Goal: Information Seeking & Learning: Learn about a topic

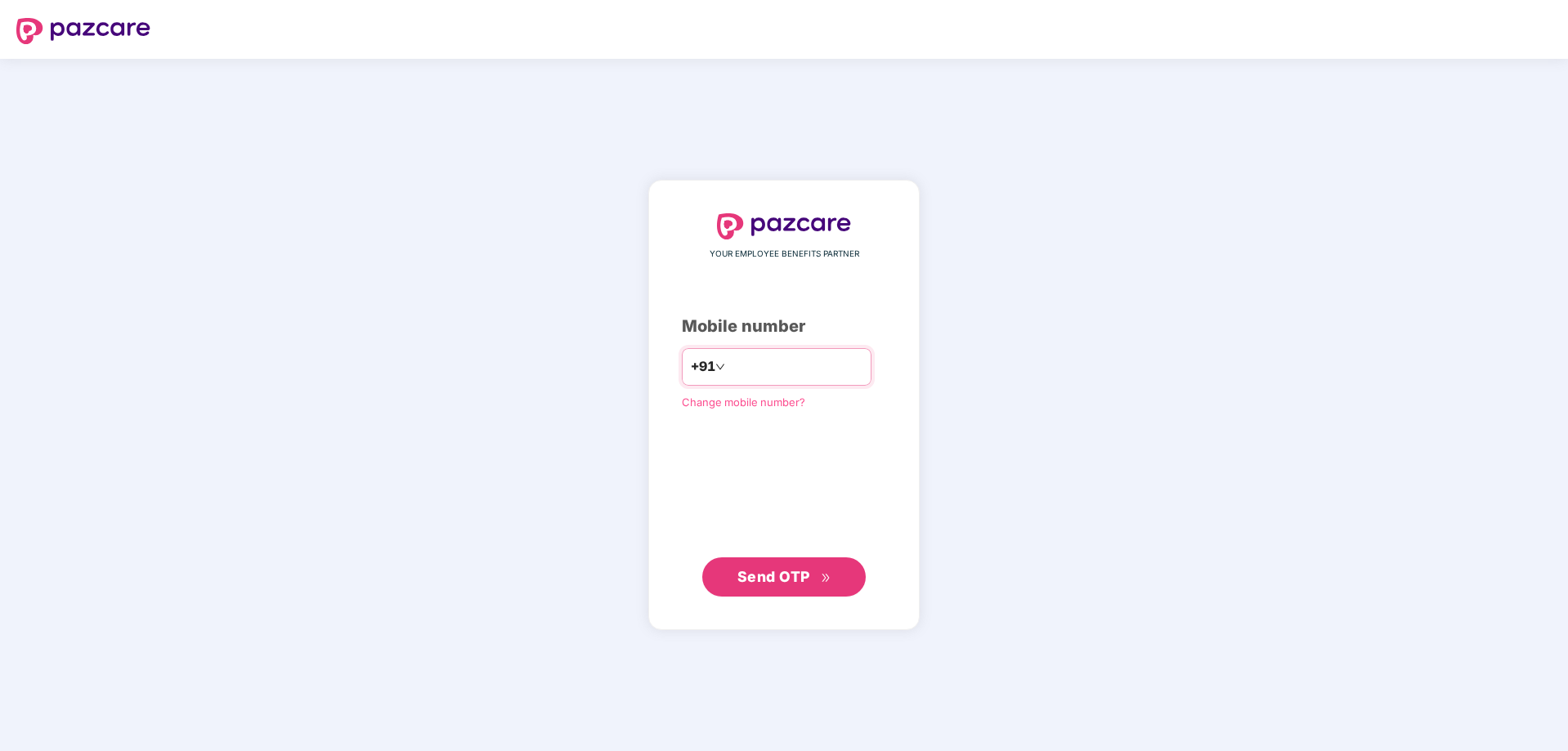
click at [773, 365] on input "number" at bounding box center [795, 367] width 134 height 26
type input "**********"
click at [757, 572] on span "Send OTP" at bounding box center [774, 575] width 73 height 17
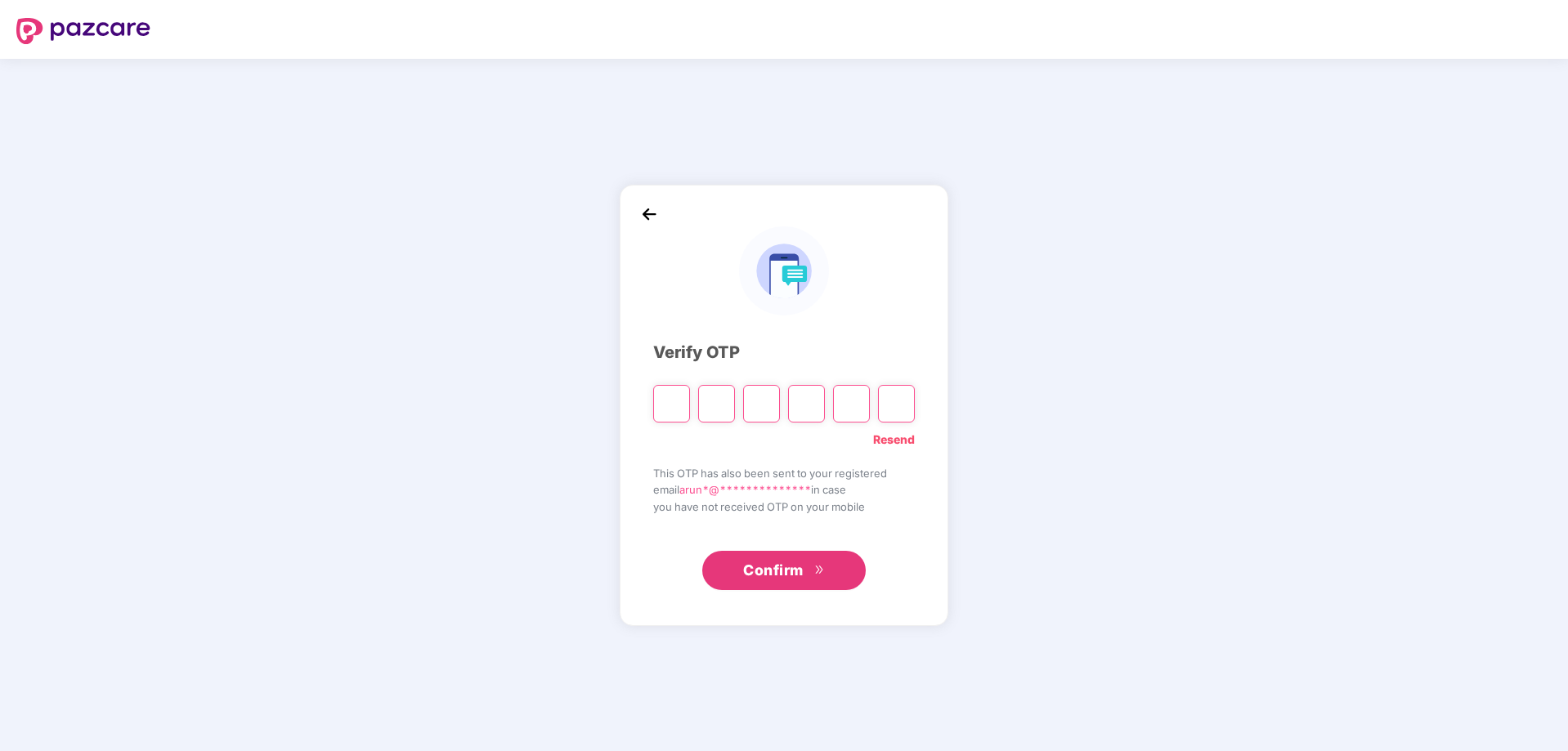
type input "*"
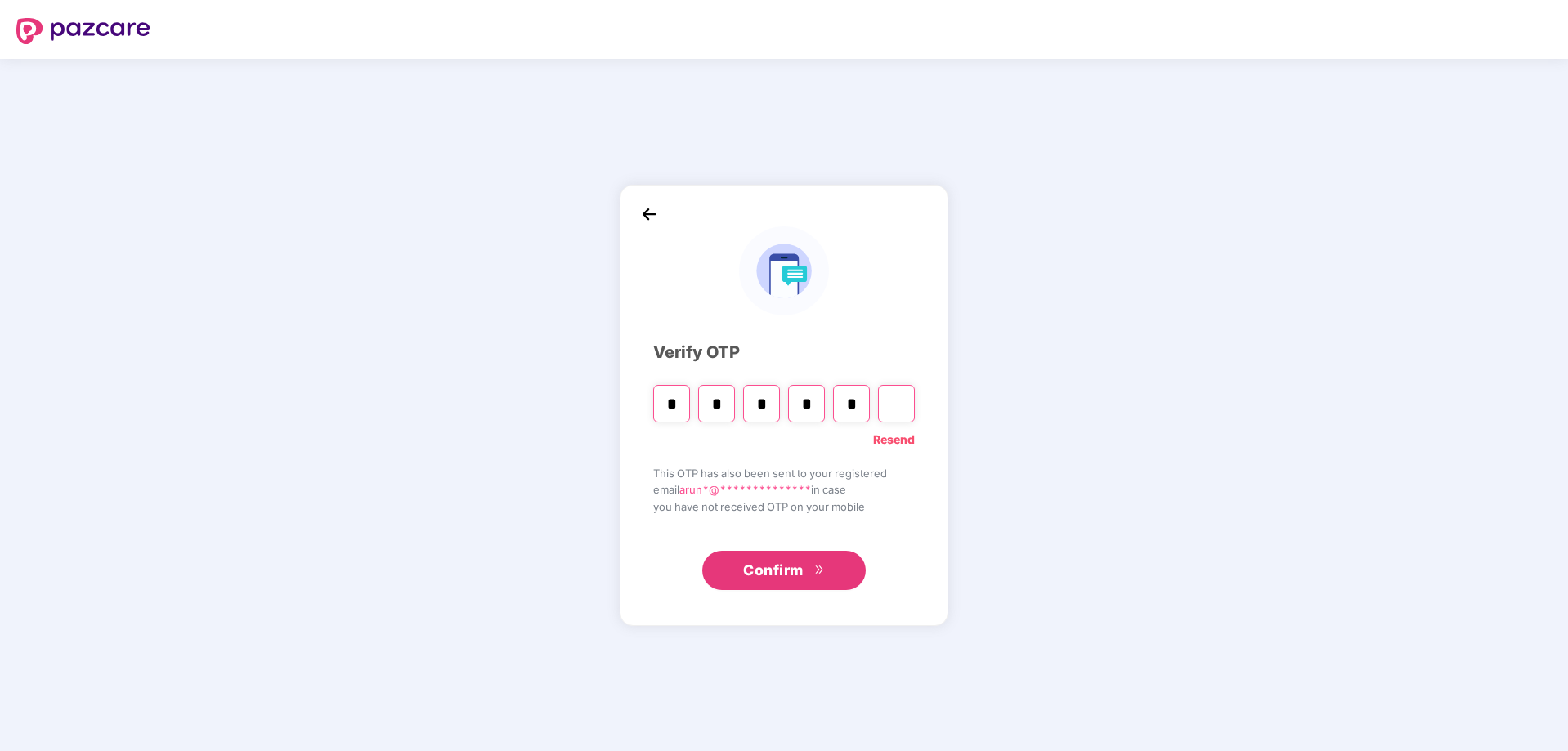
type input "*"
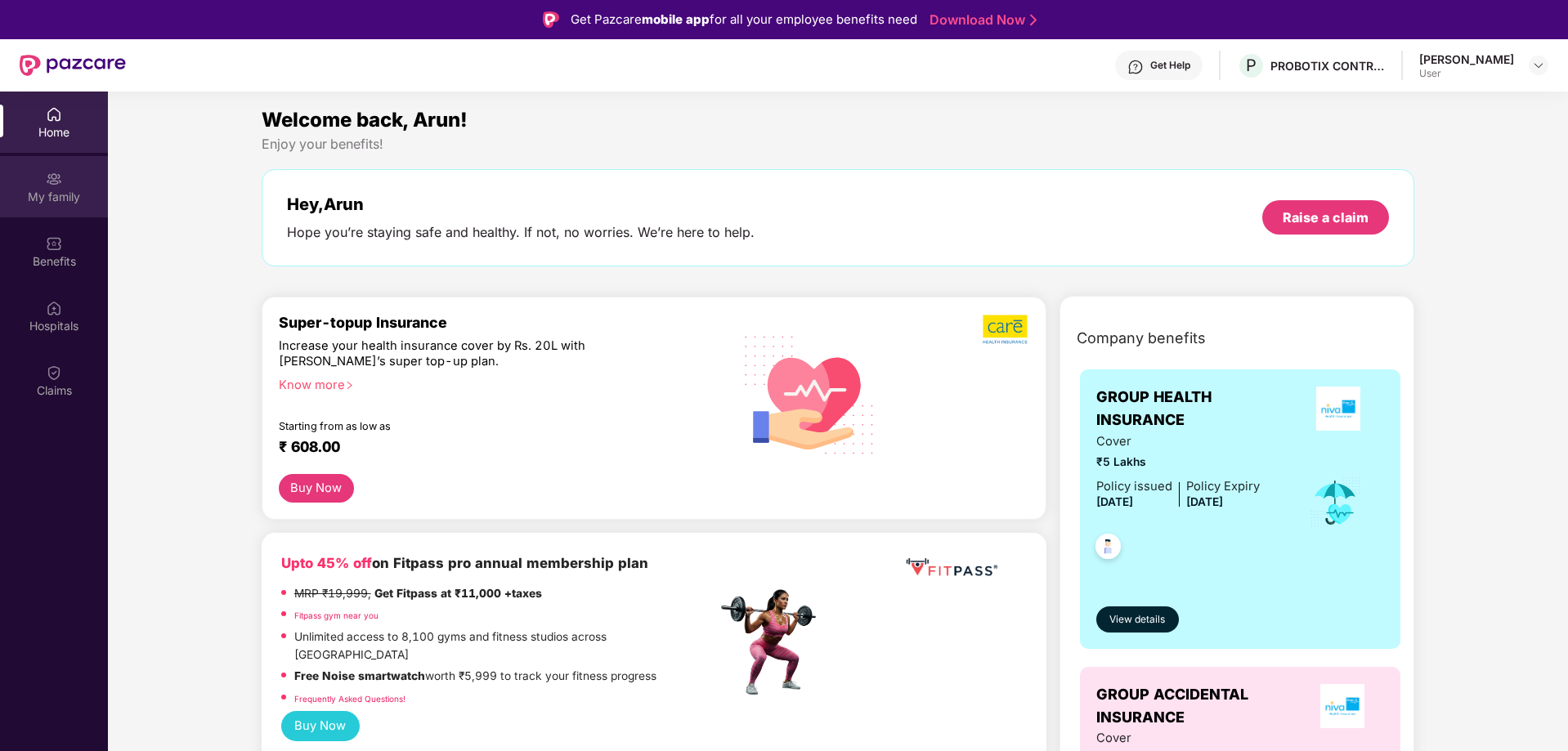
click at [37, 192] on div "My family" at bounding box center [54, 196] width 108 height 16
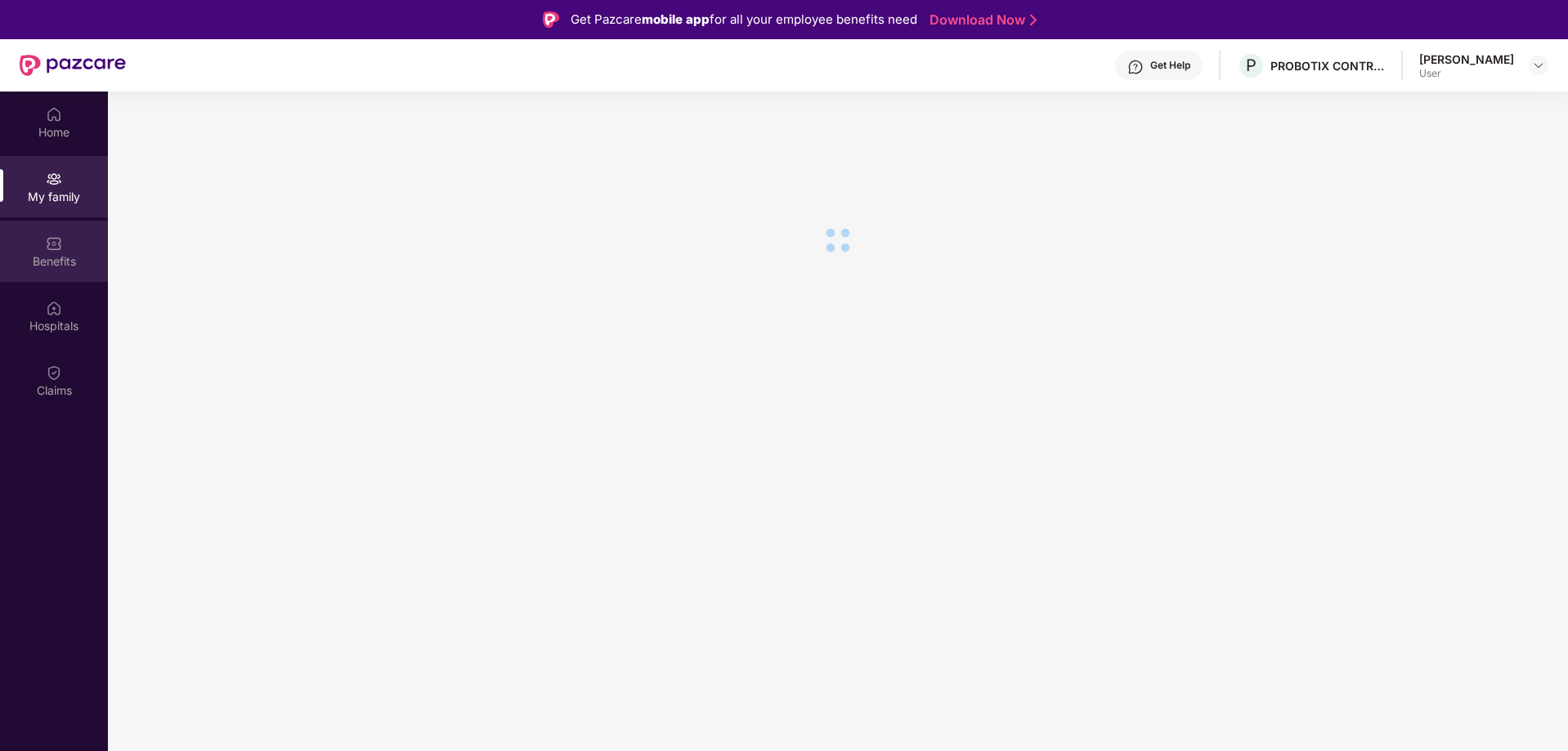
click at [63, 251] on div "Benefits" at bounding box center [54, 251] width 108 height 62
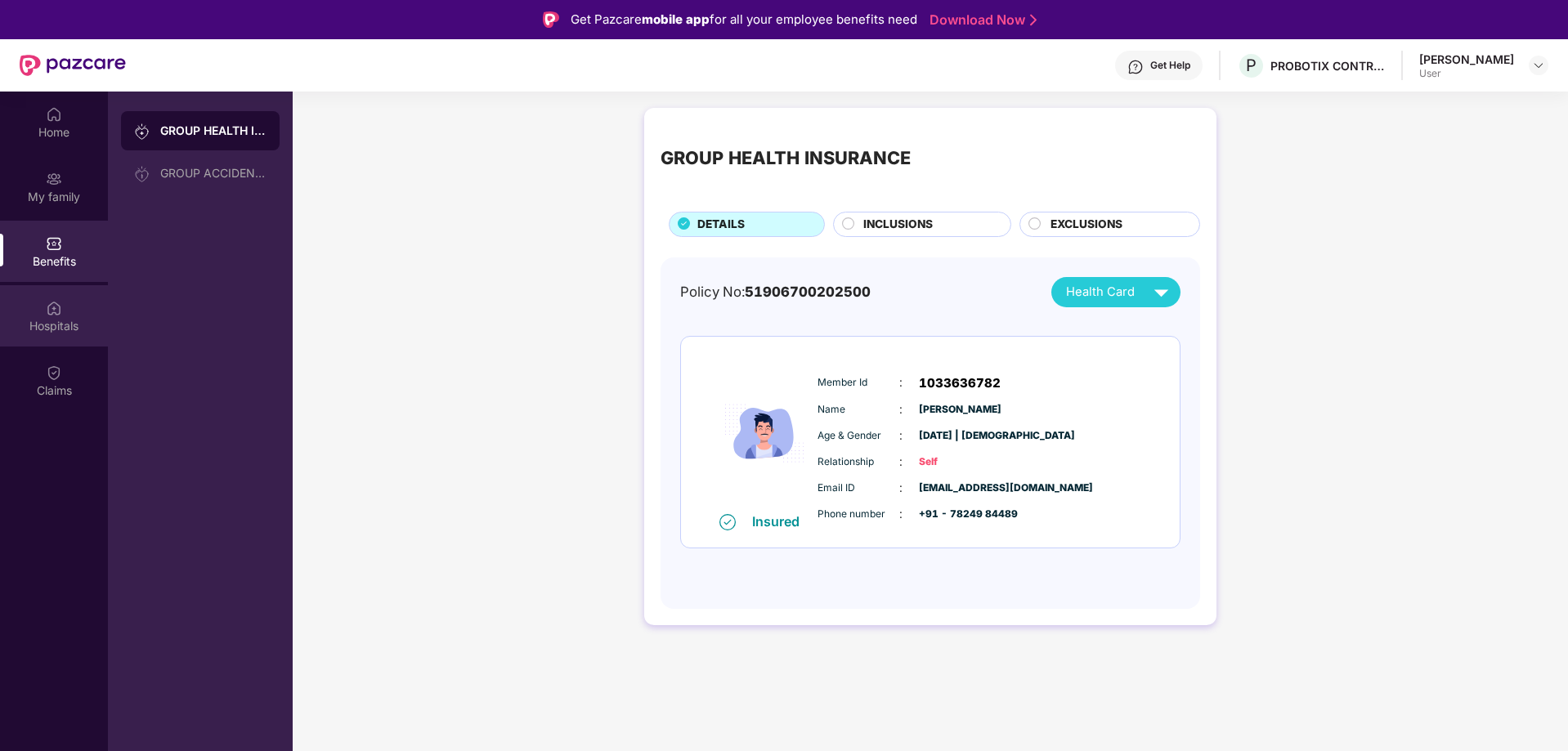
click at [35, 318] on div "Hospitals" at bounding box center [54, 325] width 108 height 16
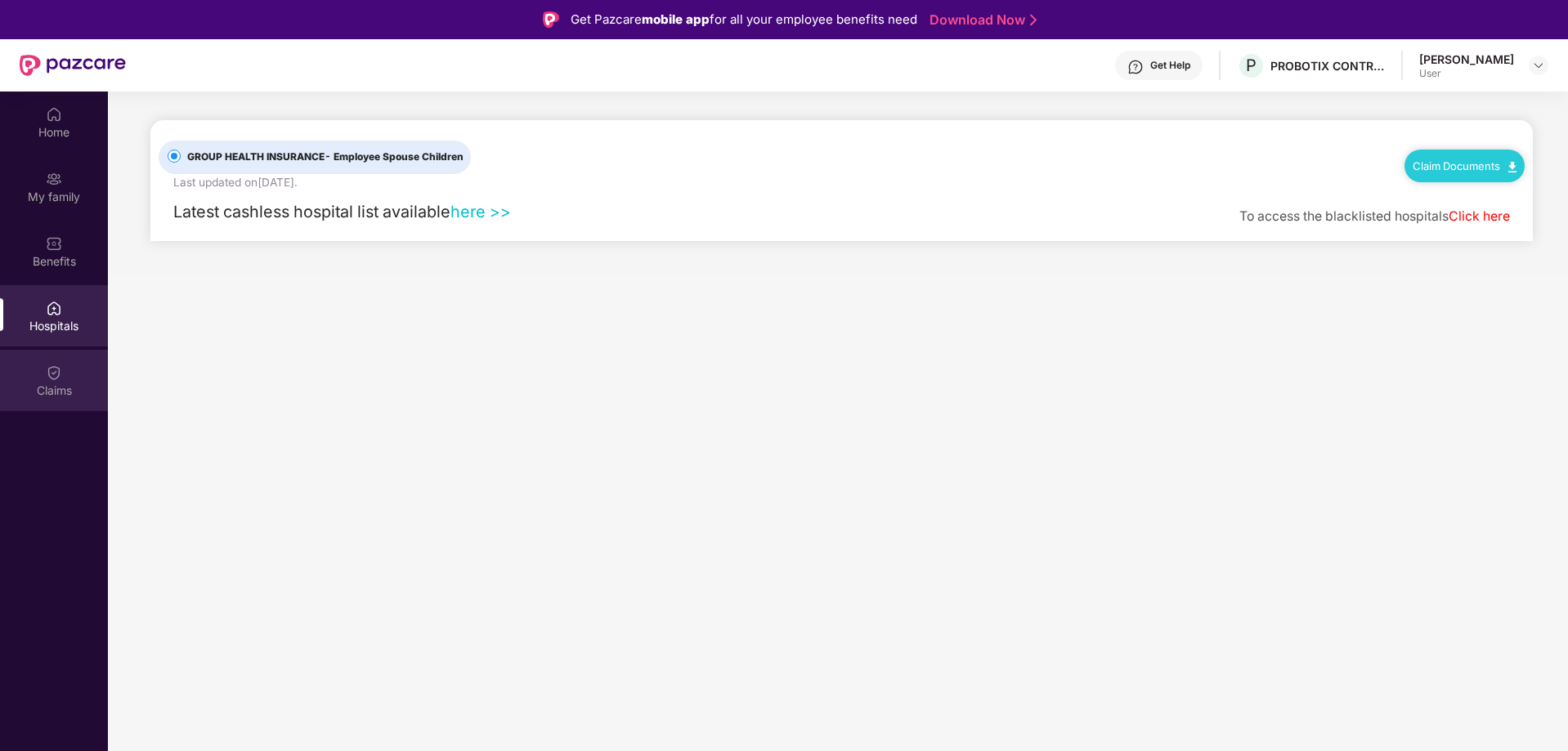
click at [61, 376] on img at bounding box center [53, 373] width 16 height 16
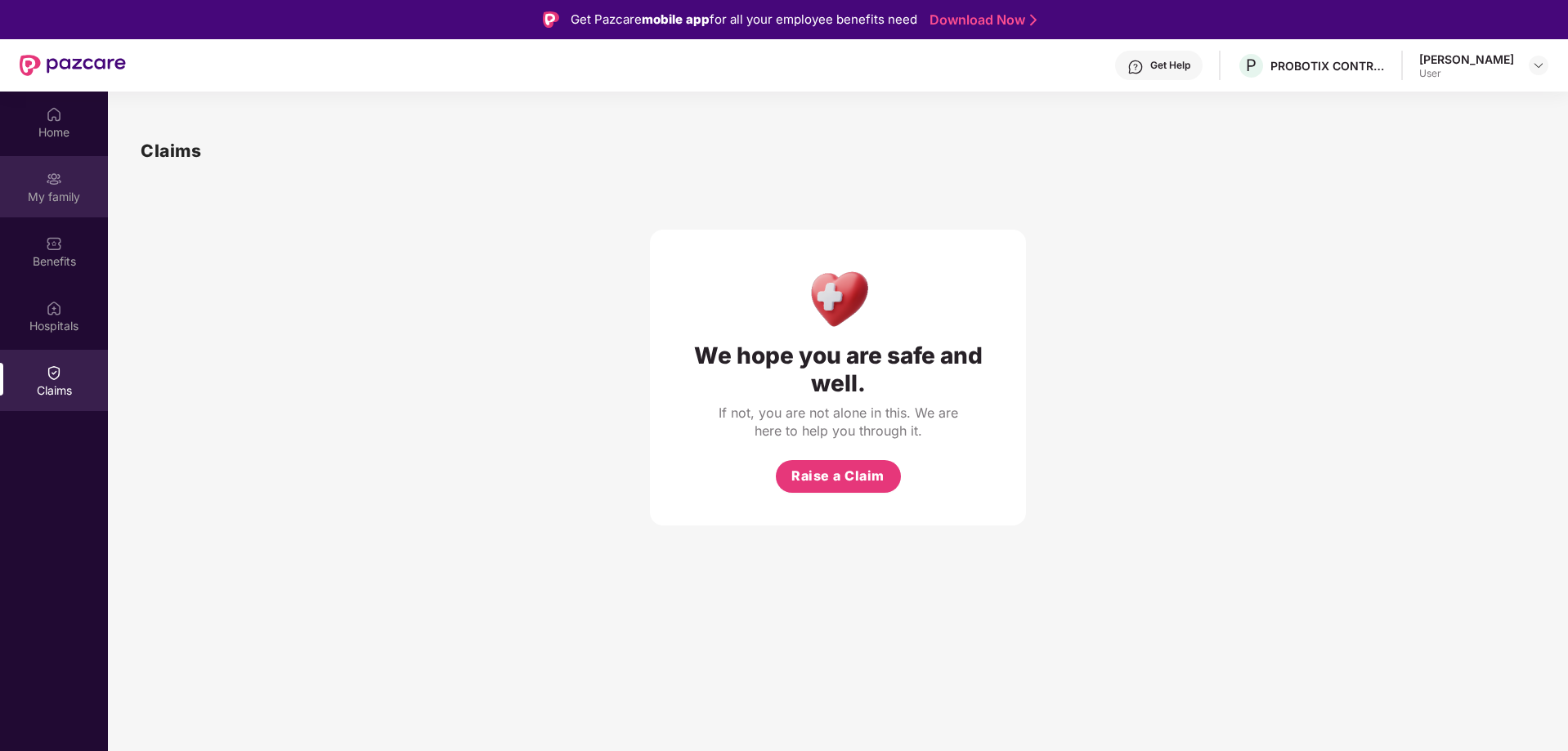
click at [0, 166] on div "My family" at bounding box center [54, 187] width 108 height 62
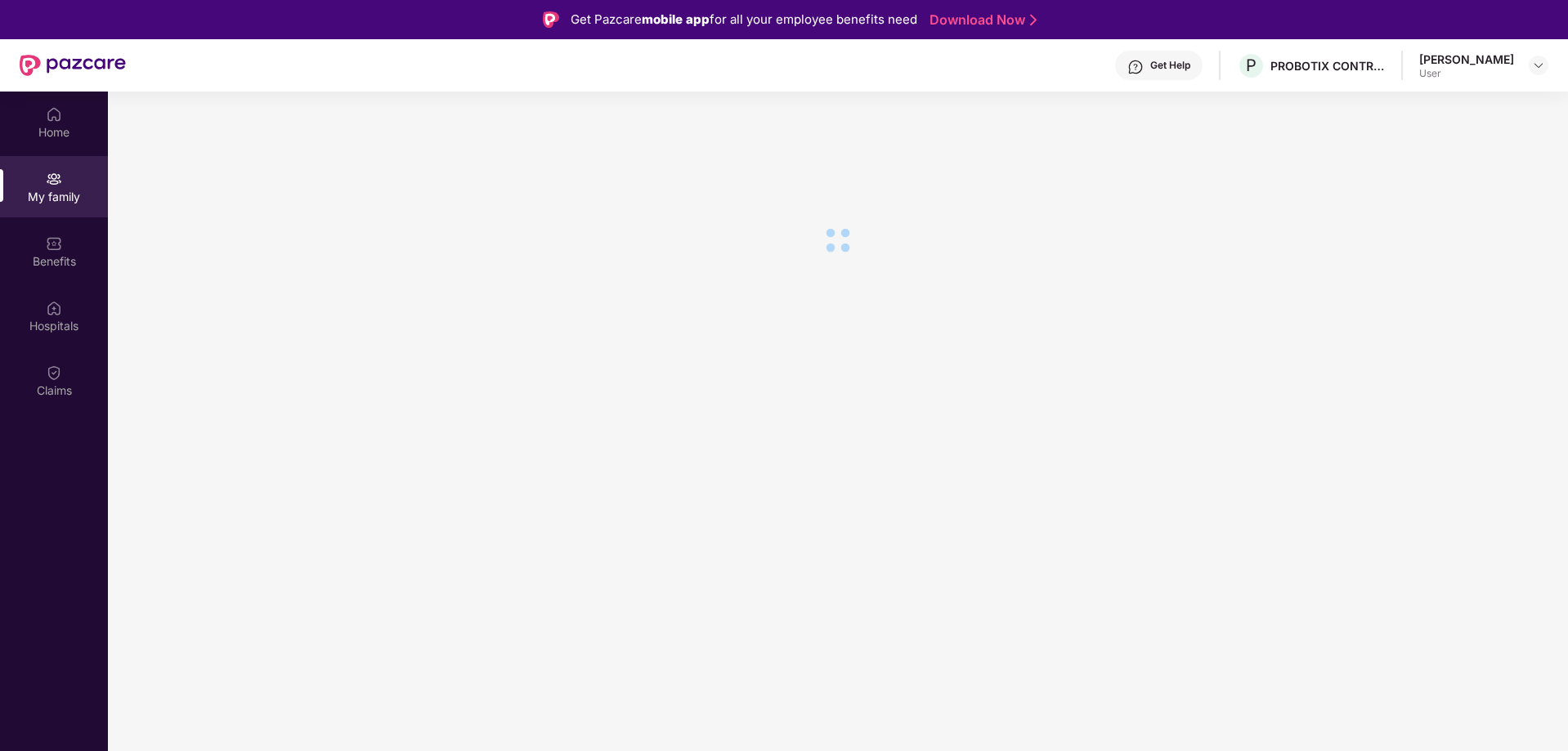
click at [37, 127] on div "Home" at bounding box center [54, 132] width 108 height 16
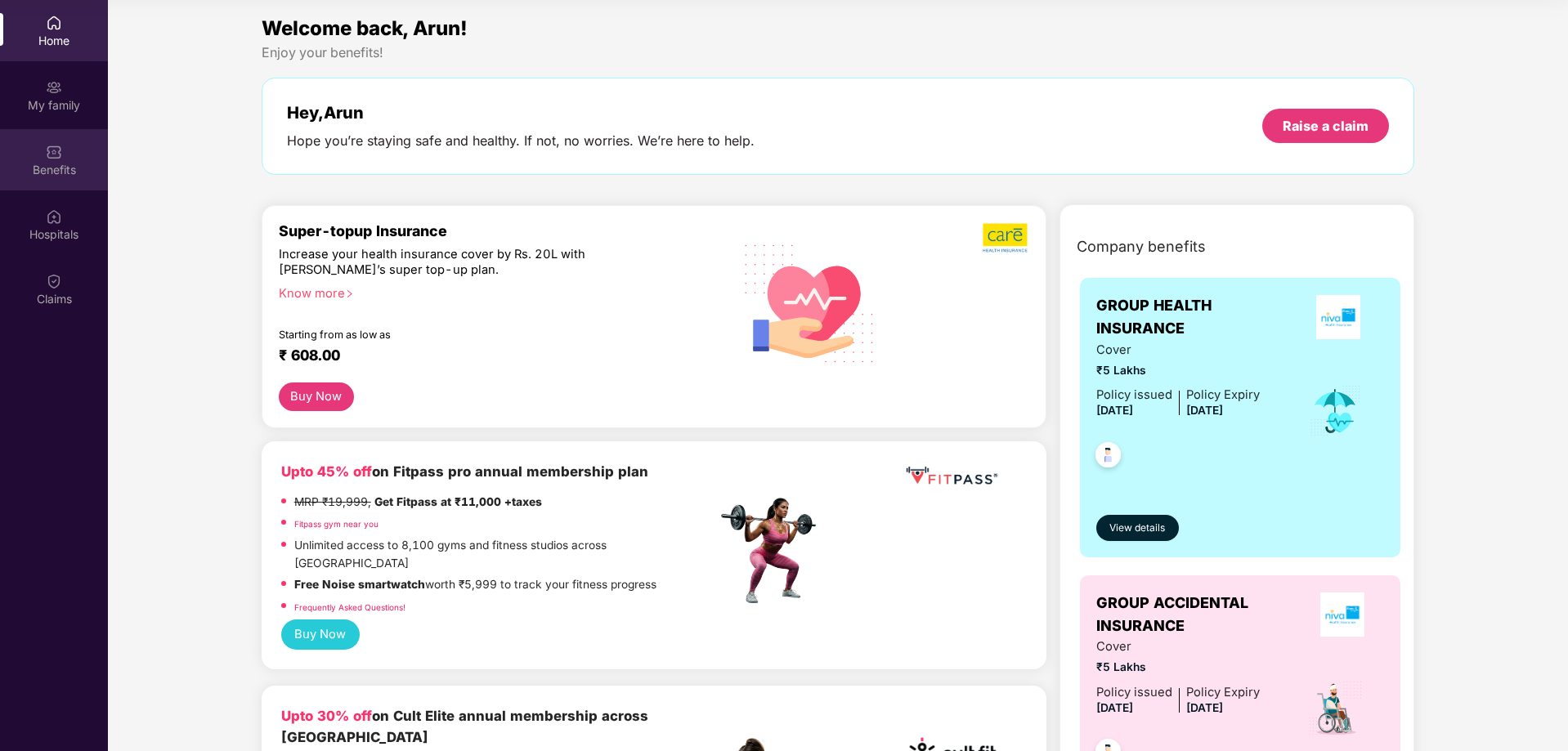
click at [68, 173] on div "Benefits" at bounding box center [54, 170] width 108 height 16
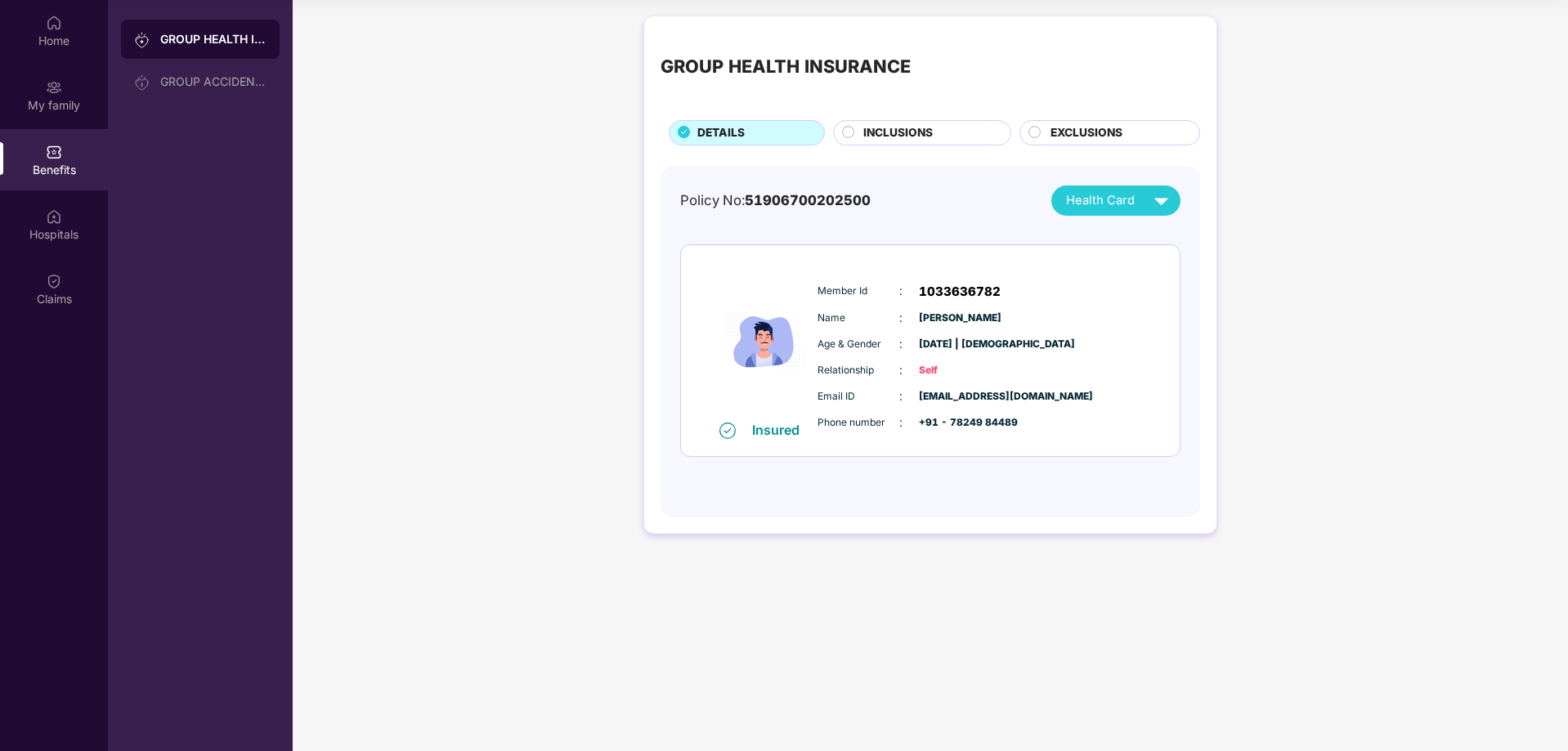
click at [894, 125] on span "INCLUSIONS" at bounding box center [898, 133] width 69 height 18
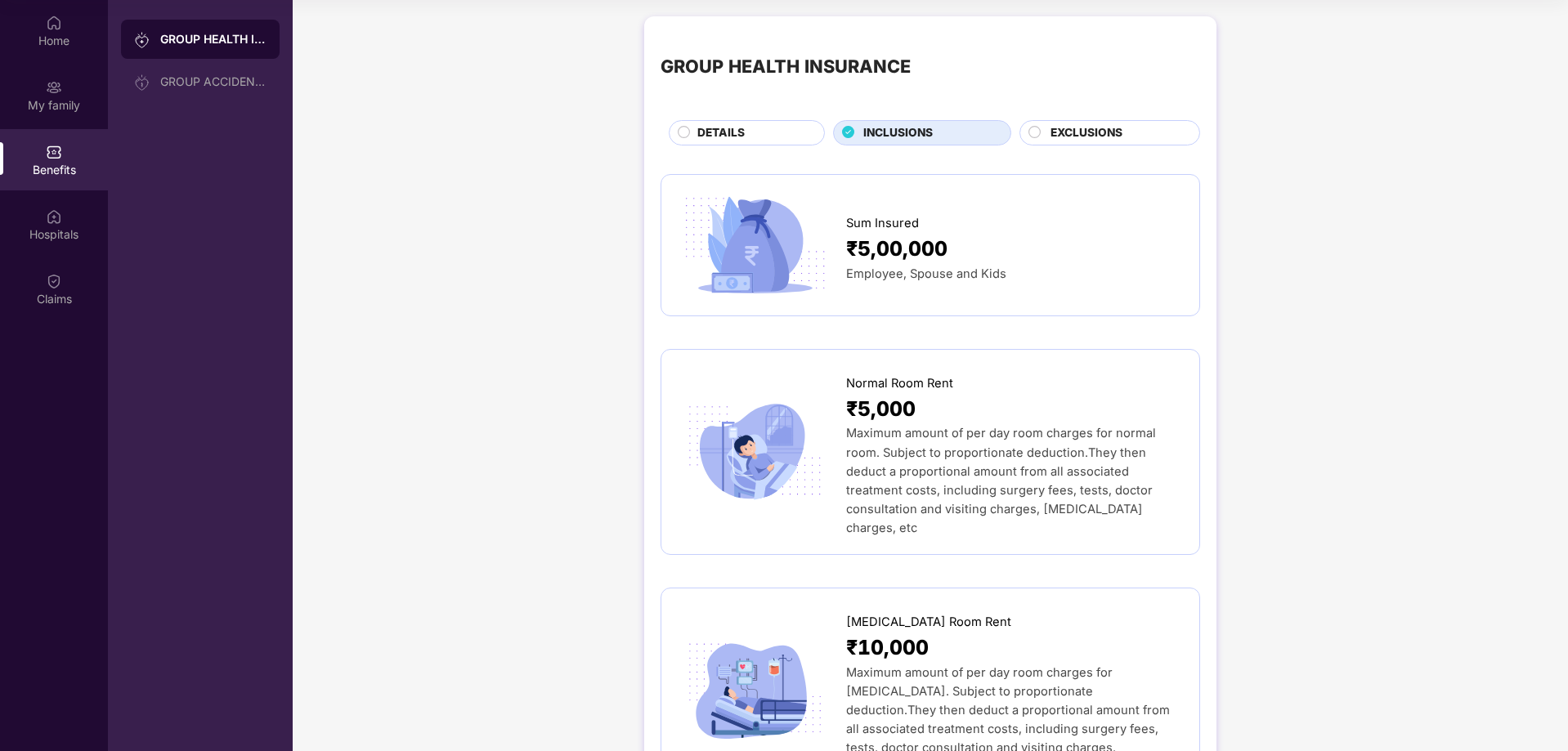
click at [1075, 128] on span "EXCLUSIONS" at bounding box center [1086, 133] width 72 height 18
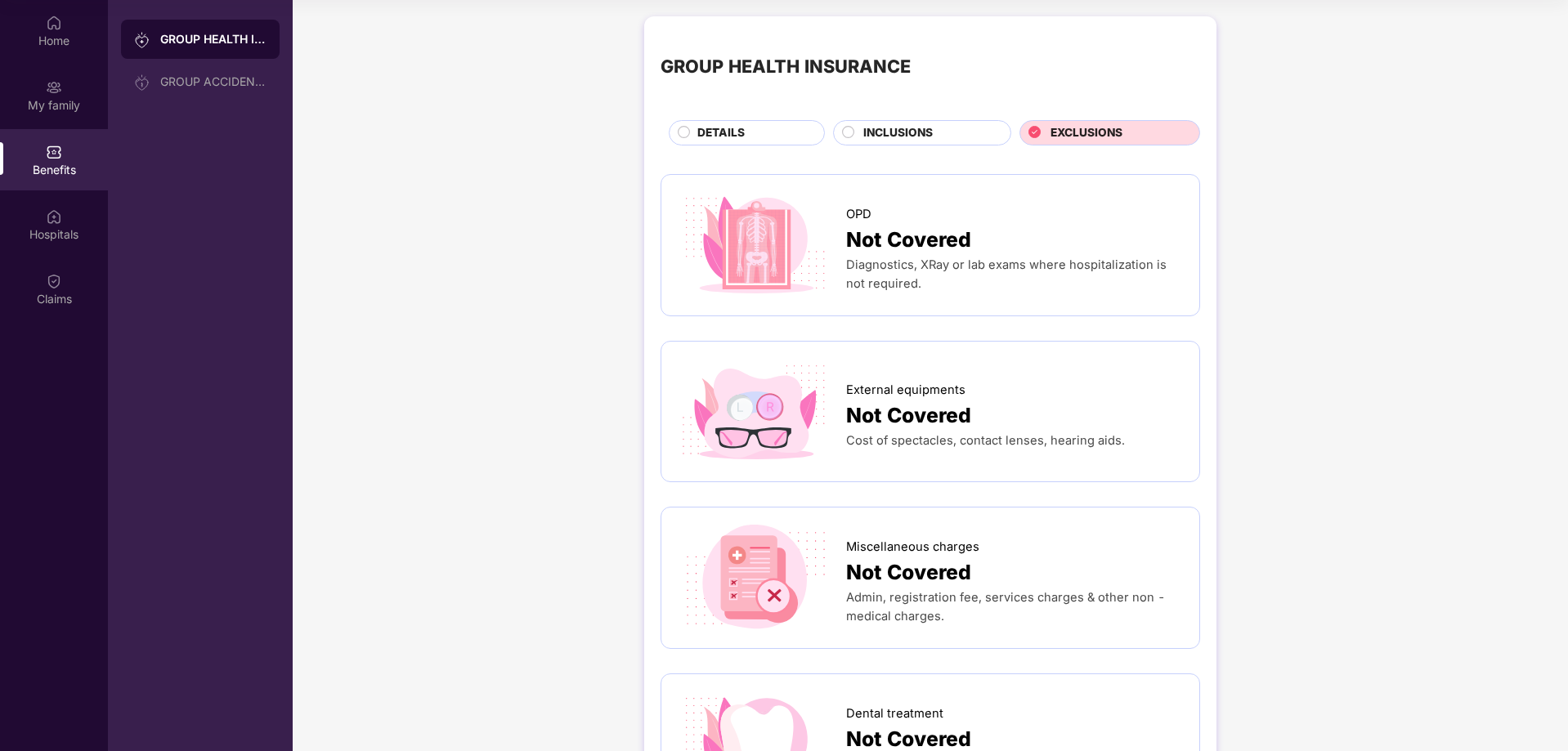
click at [915, 132] on span "INCLUSIONS" at bounding box center [898, 133] width 69 height 18
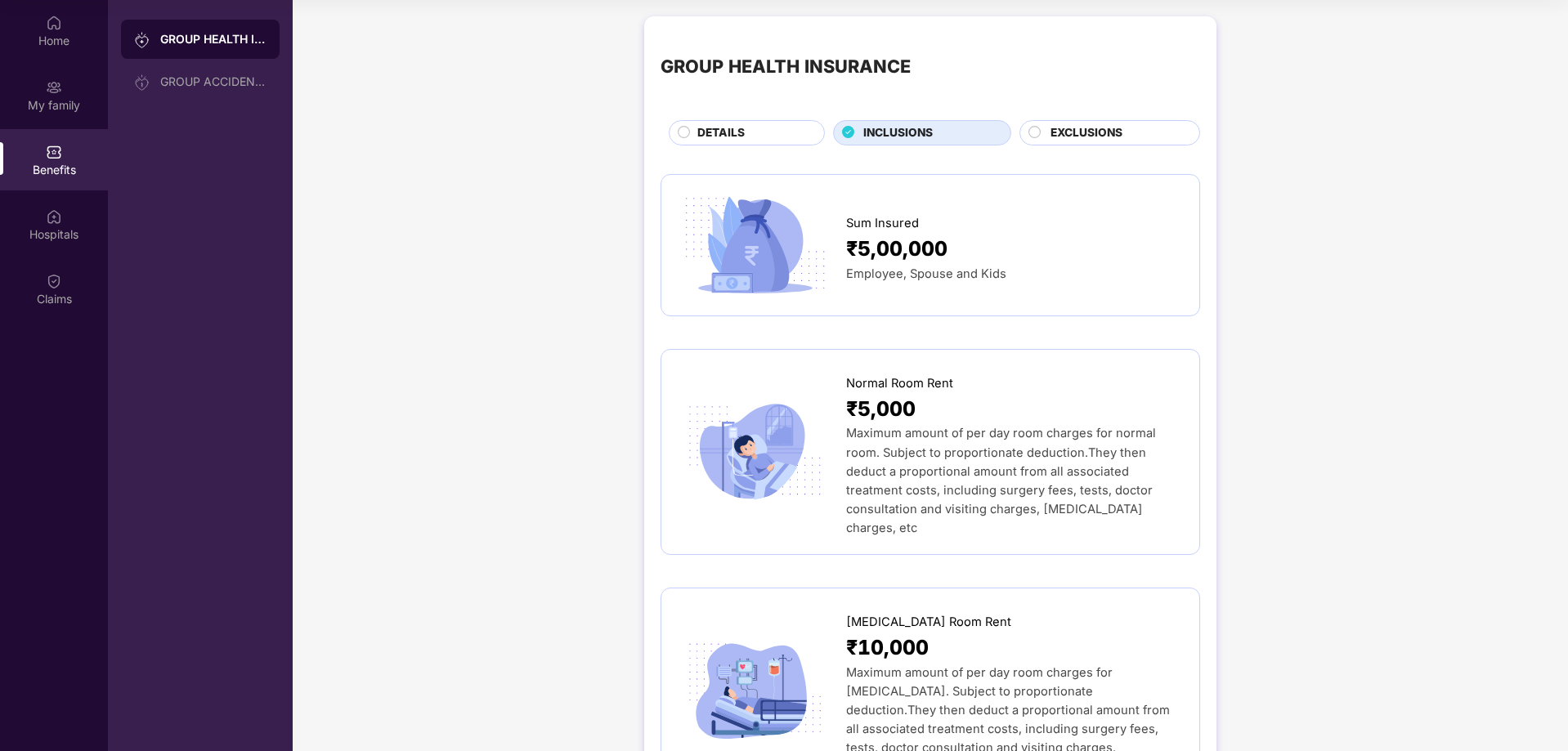
scroll to position [226, 0]
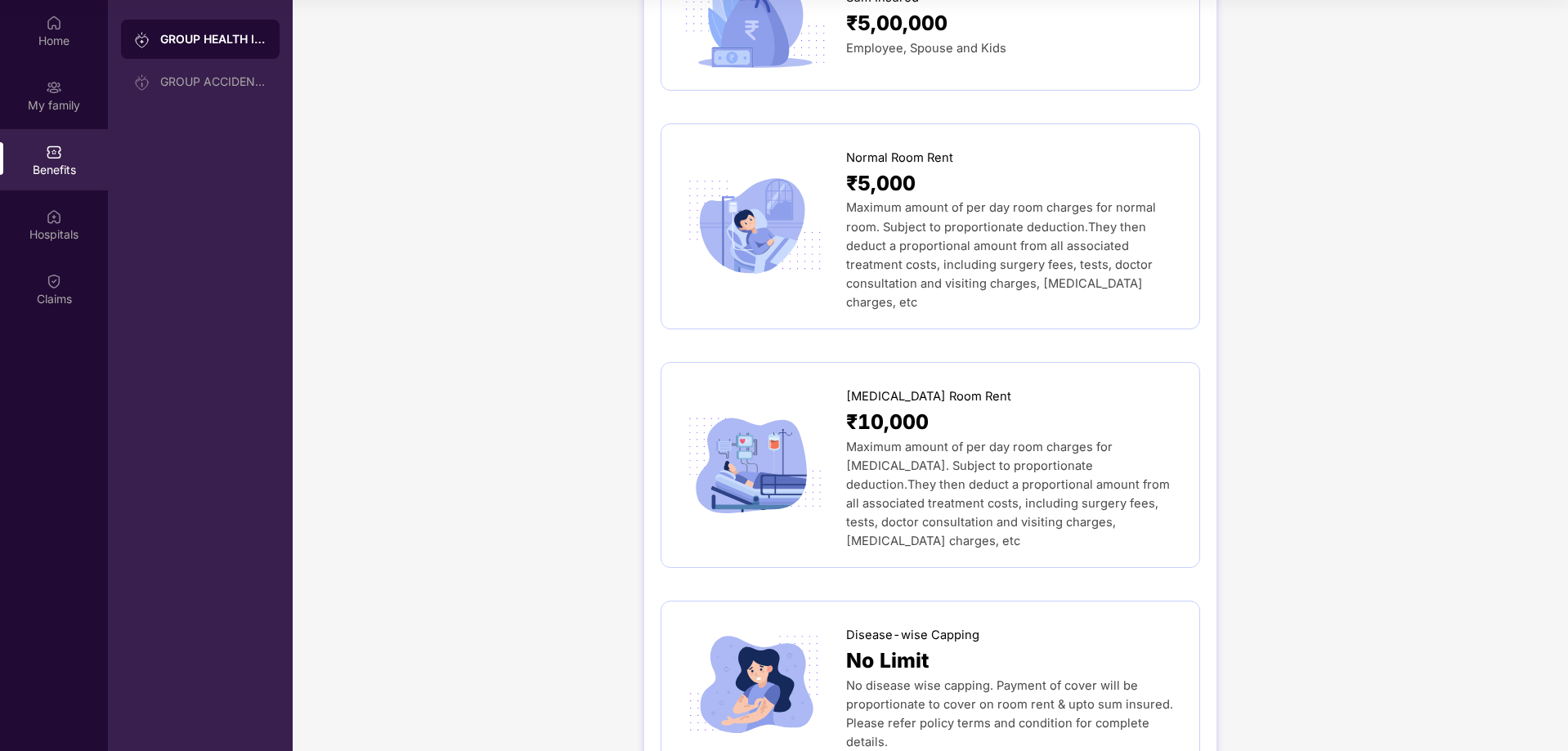
click at [983, 387] on div "ICU Room Rent" at bounding box center [1014, 393] width 337 height 27
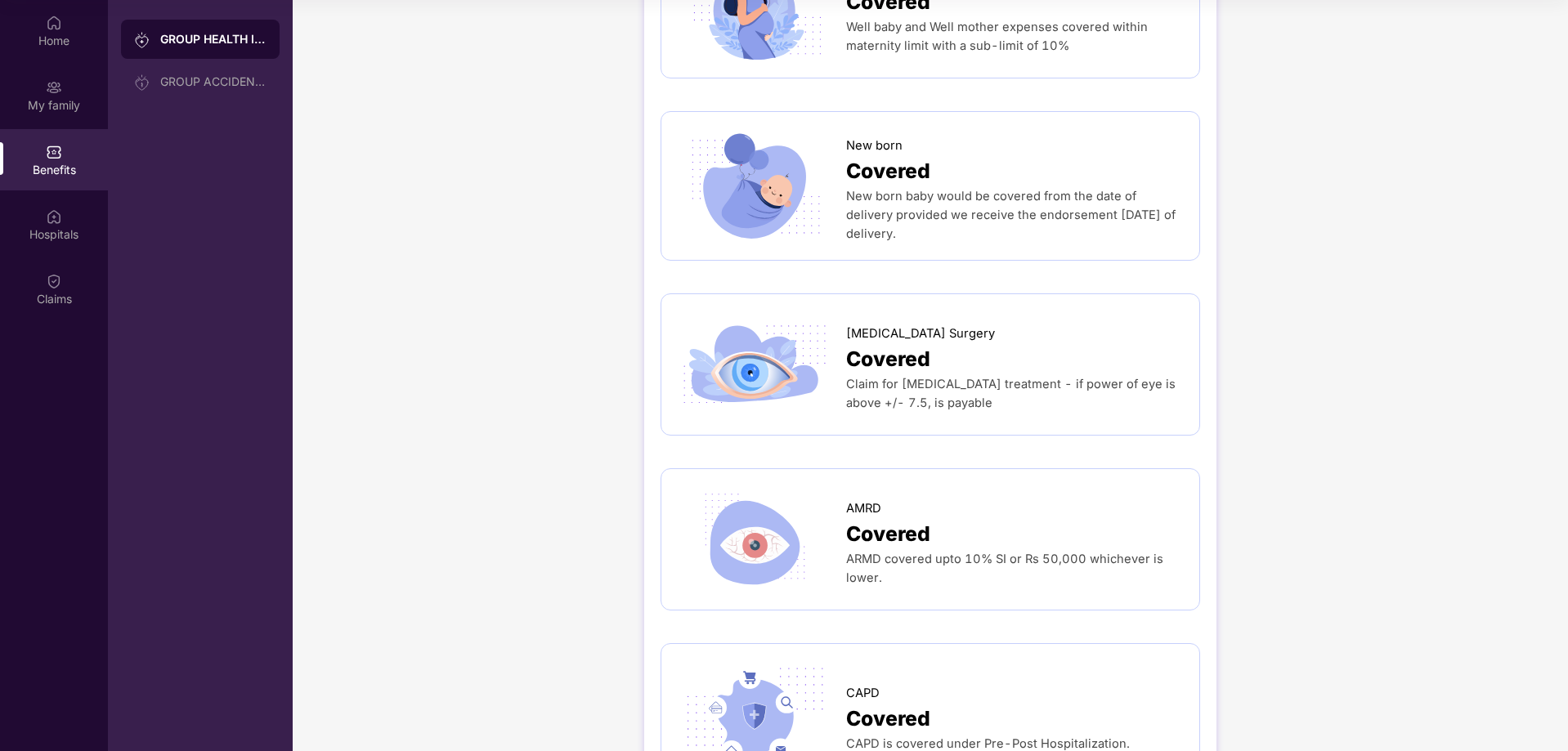
scroll to position [3329, 0]
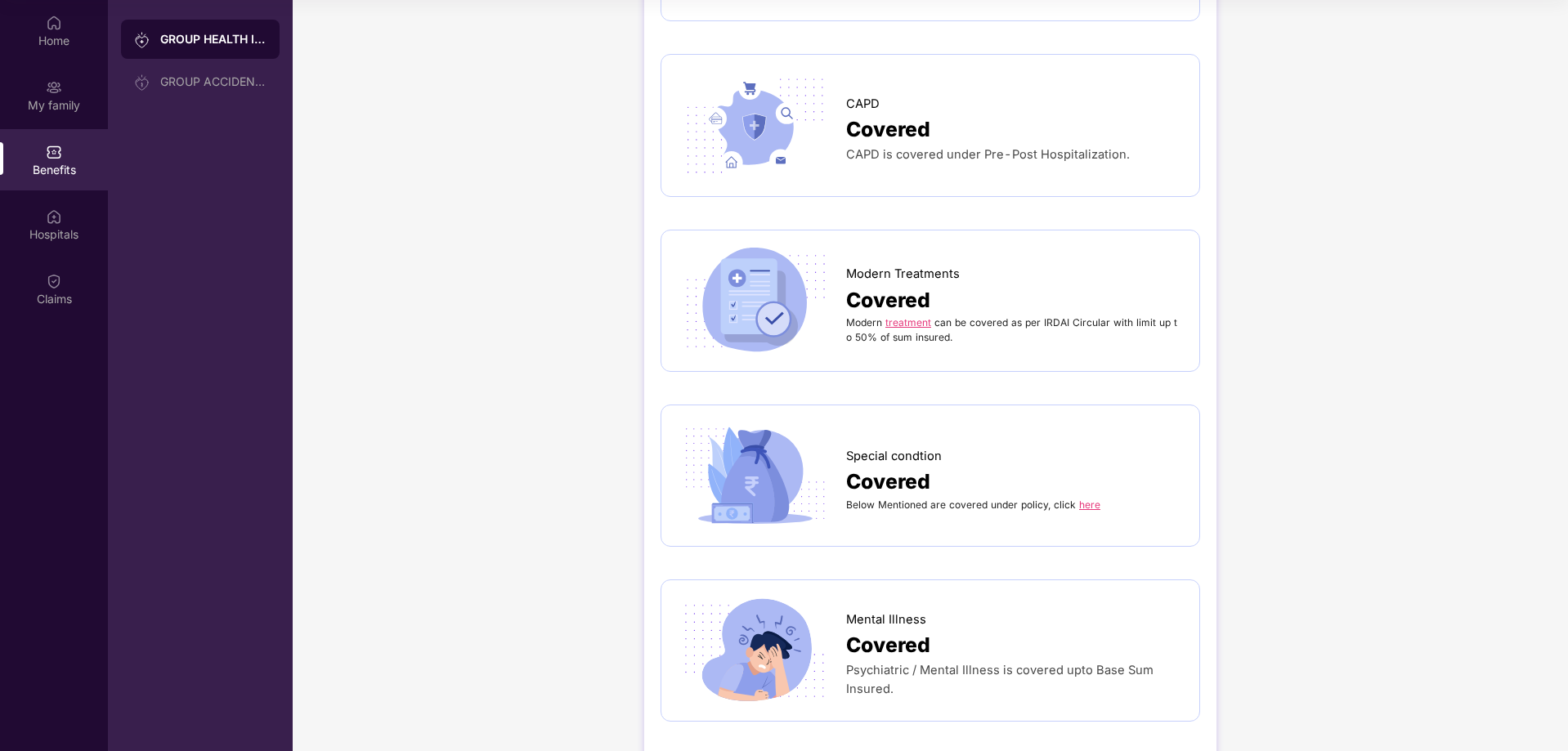
click at [895, 663] on span "Psychiatric / Mental Illness is covered upto Base Sum Insured." at bounding box center [999, 680] width 308 height 34
click at [711, 612] on img at bounding box center [754, 650] width 155 height 108
click at [900, 629] on span "Covered" at bounding box center [888, 645] width 84 height 32
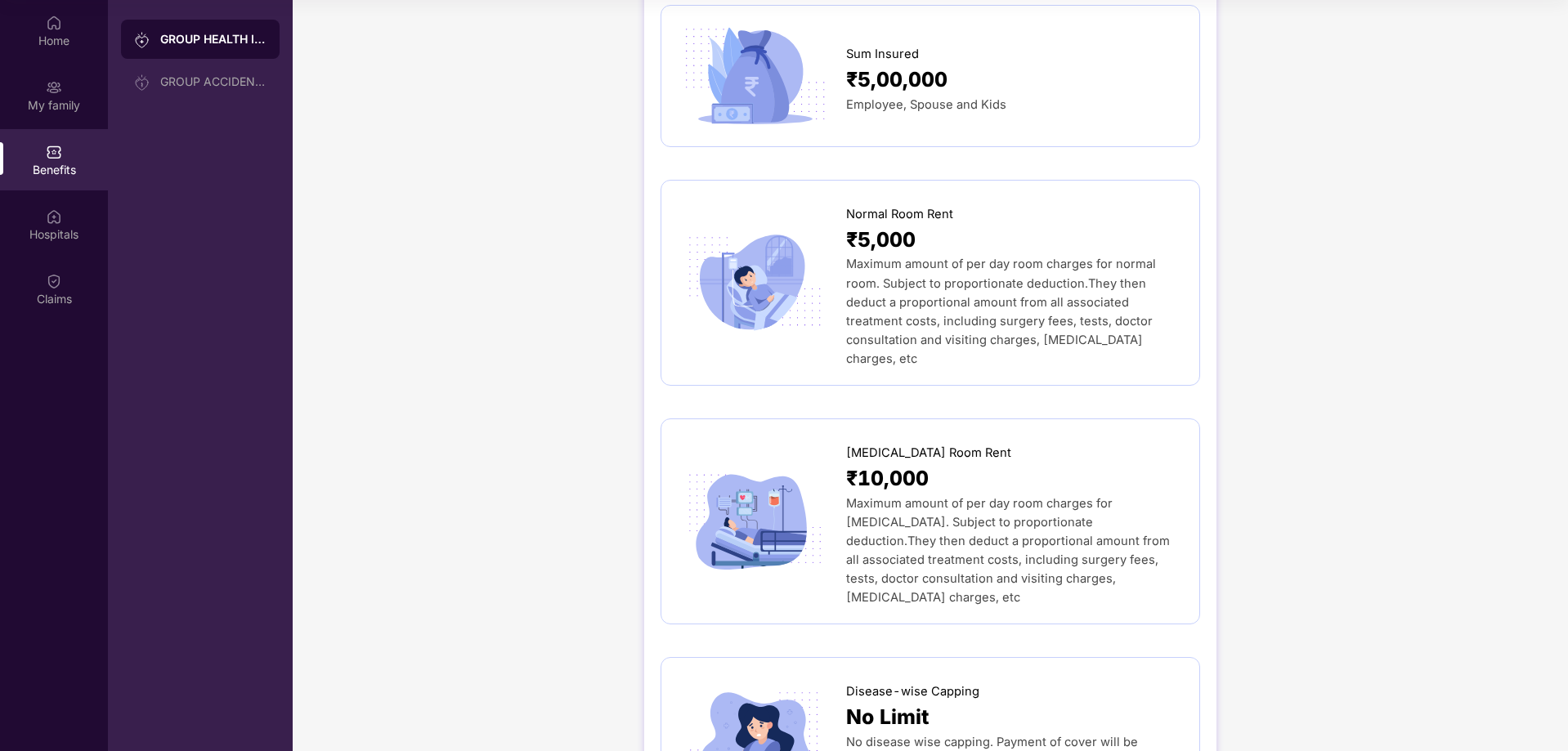
scroll to position [0, 0]
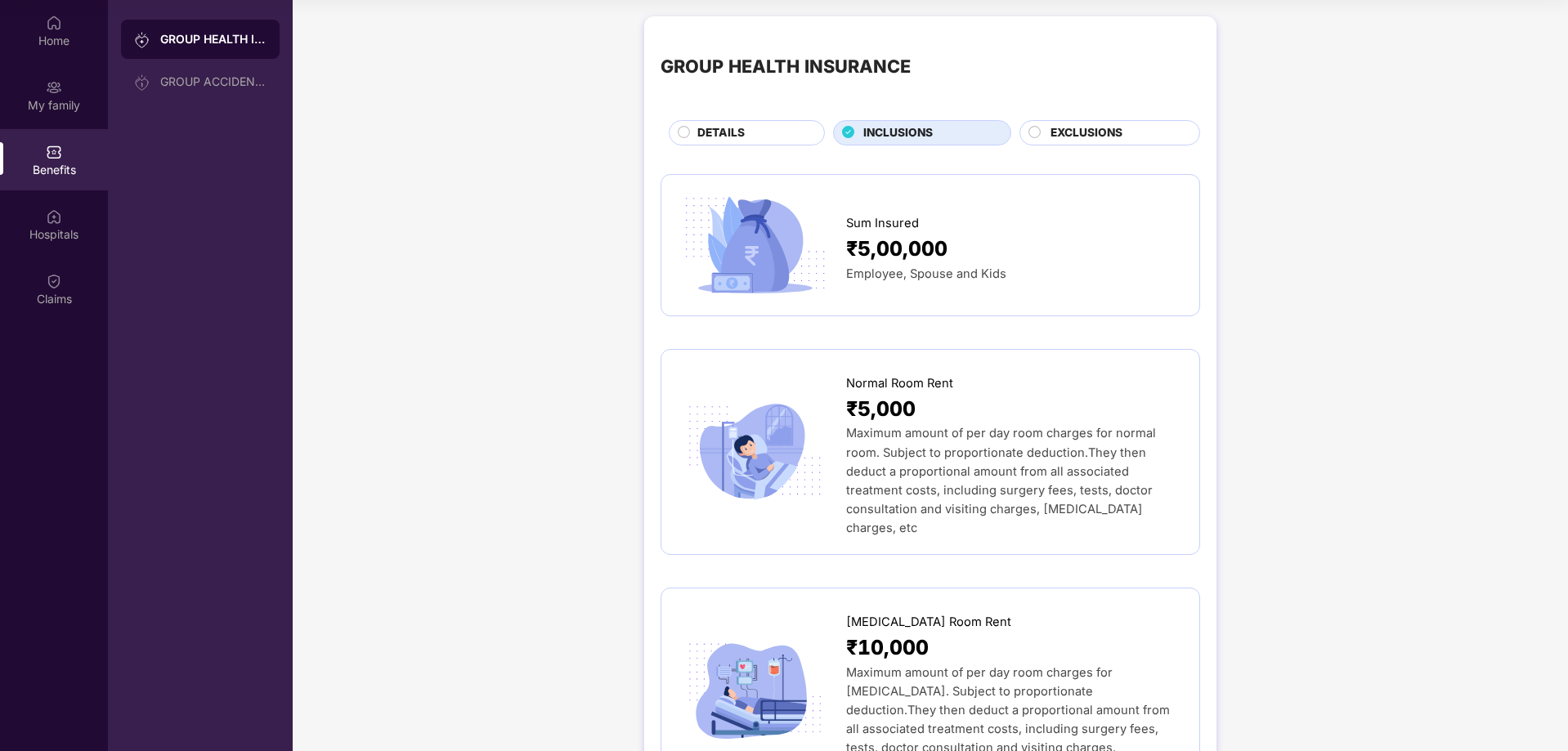
click at [748, 133] on div "DETAILS" at bounding box center [753, 134] width 127 height 20
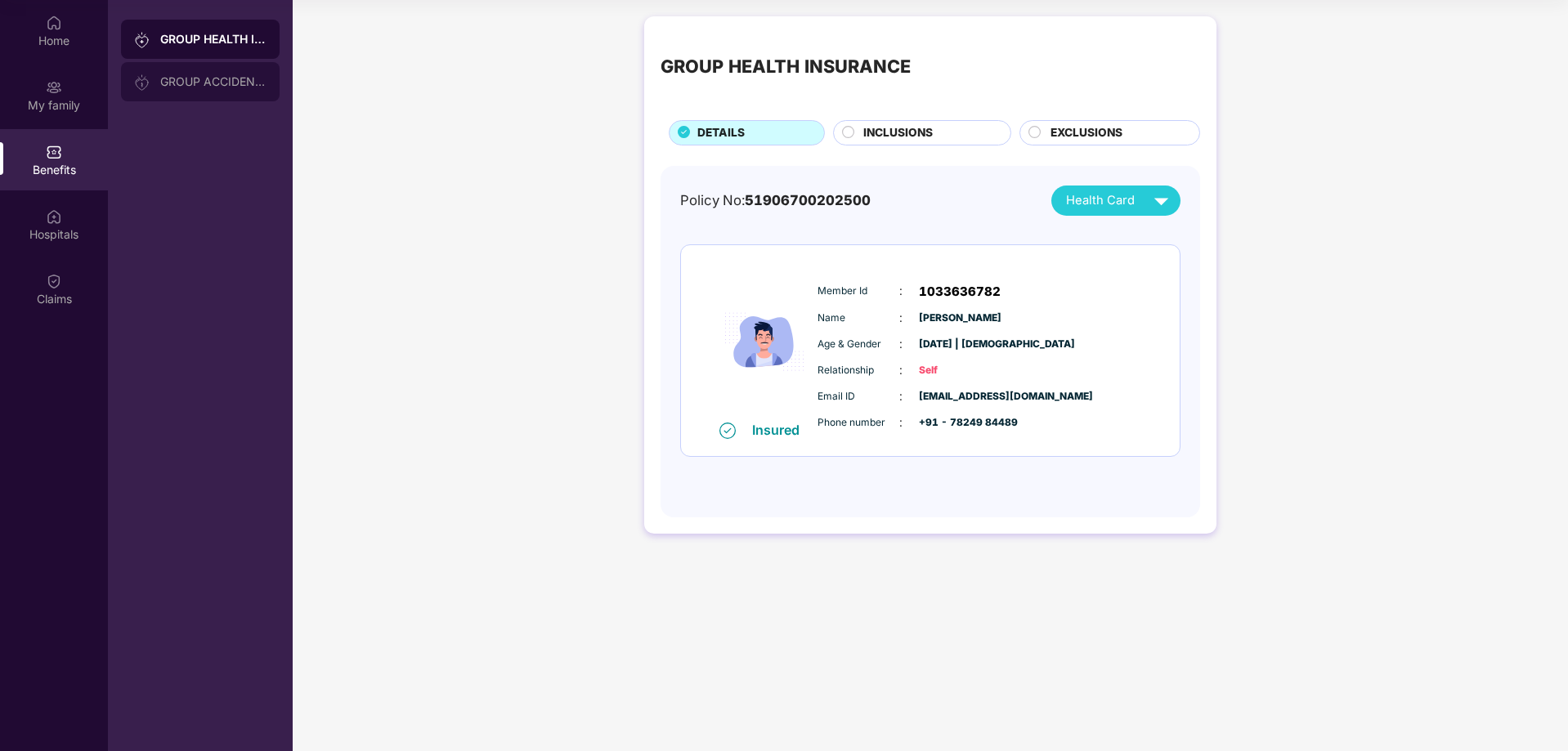
click at [238, 81] on div "GROUP ACCIDENTAL INSURANCE" at bounding box center [214, 81] width 106 height 13
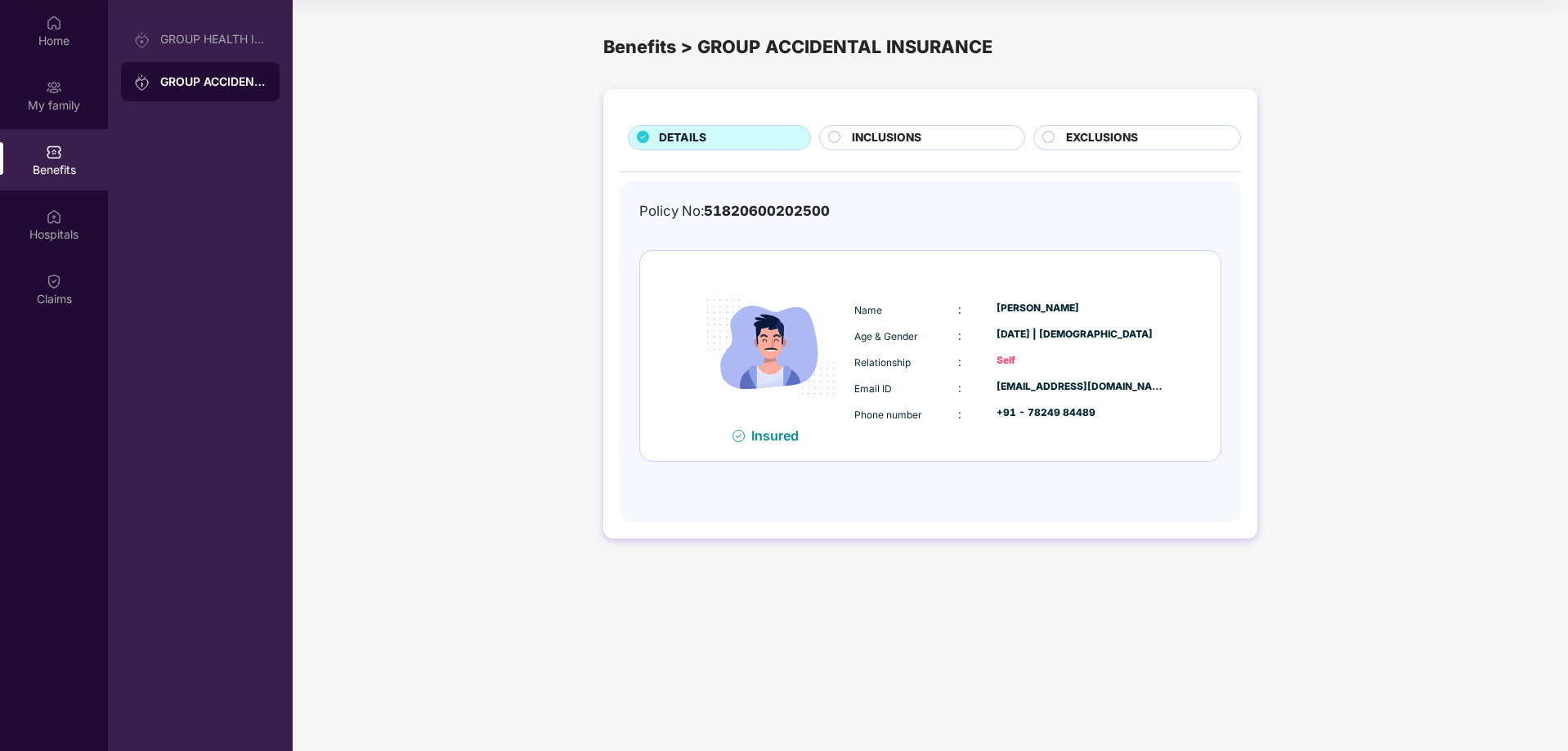
click at [959, 139] on div "INCLUSIONS" at bounding box center [928, 139] width 172 height 20
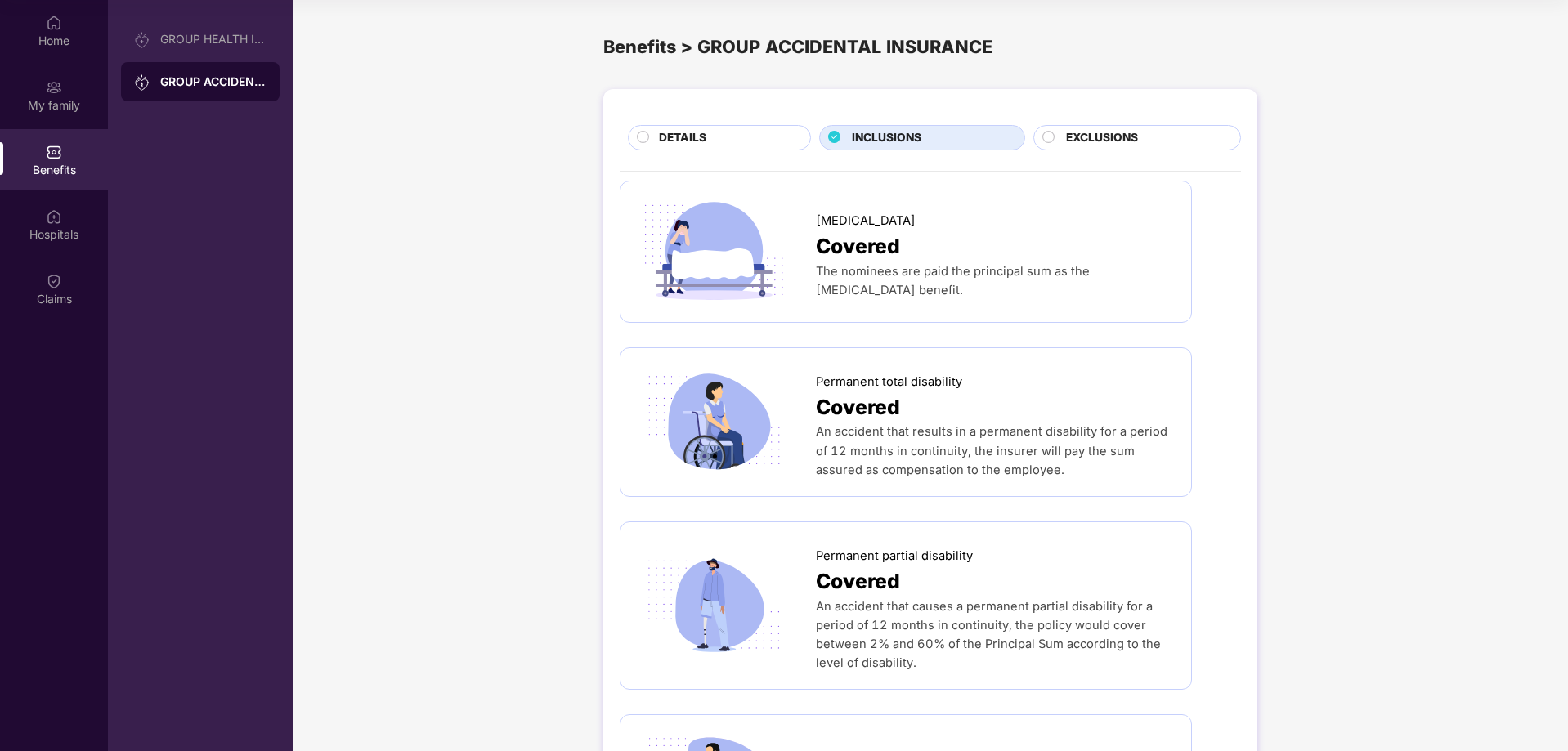
click at [1111, 132] on span "EXCLUSIONS" at bounding box center [1102, 138] width 72 height 18
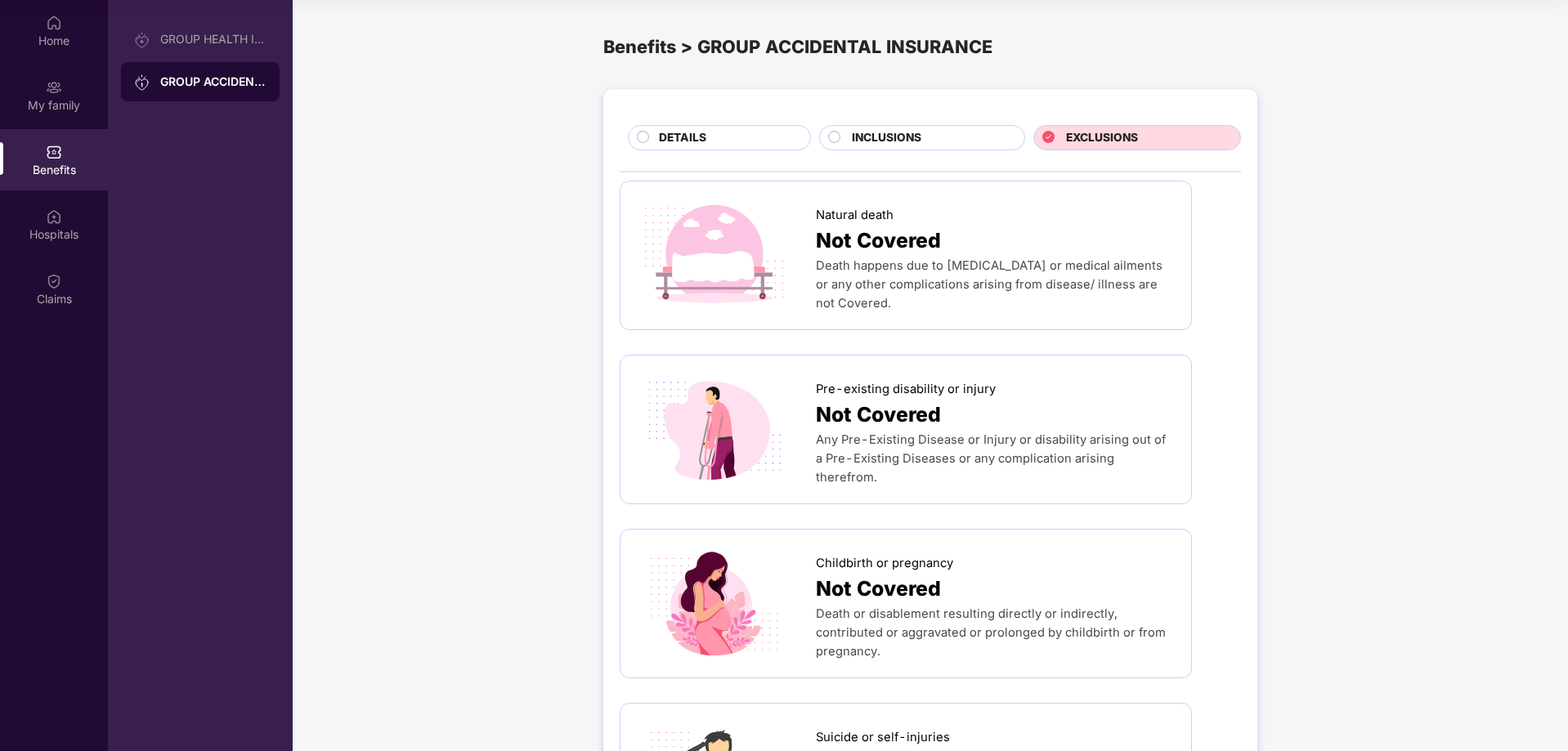
click at [713, 145] on div "DETAILS" at bounding box center [726, 139] width 151 height 20
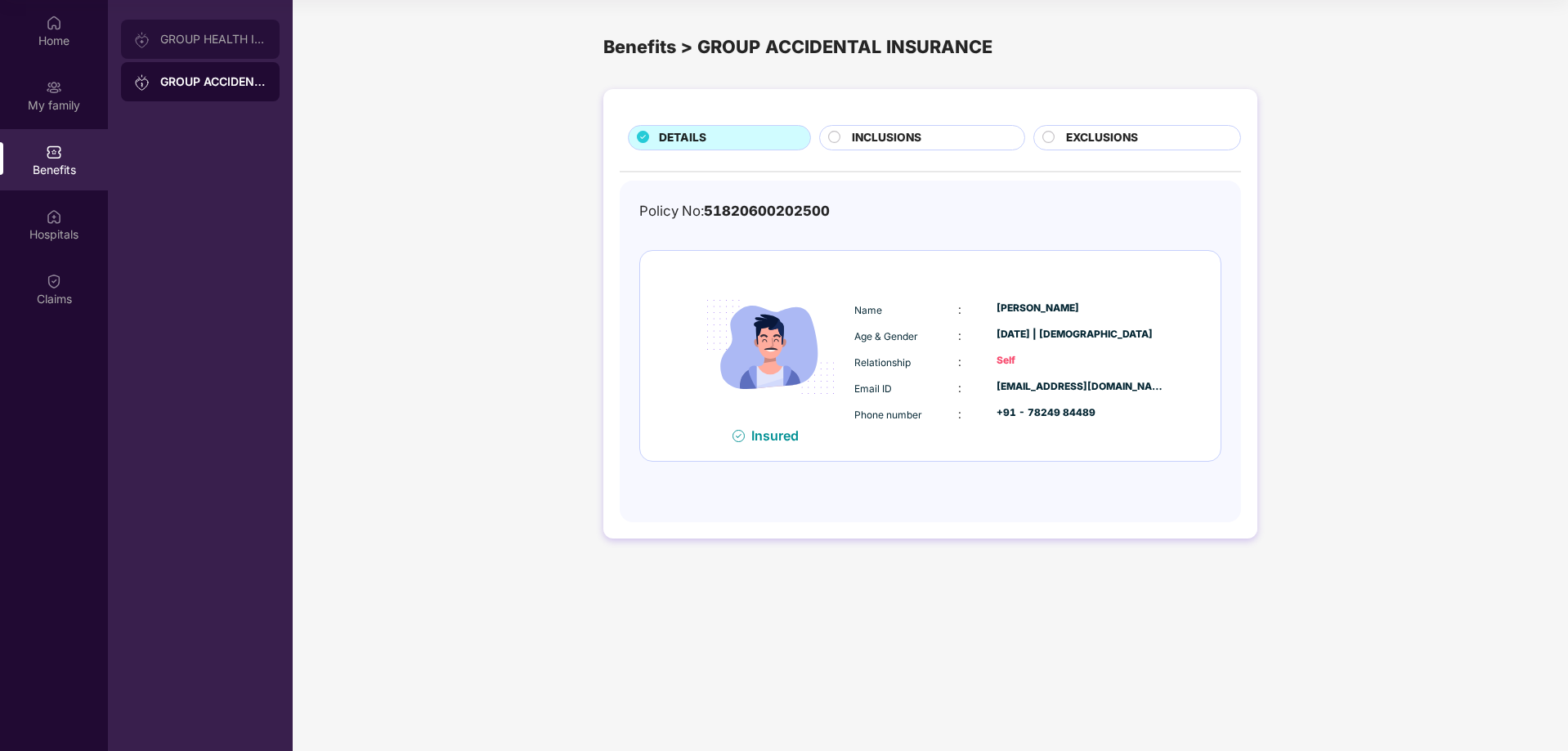
click at [148, 50] on div "GROUP HEALTH INSURANCE" at bounding box center [200, 39] width 159 height 39
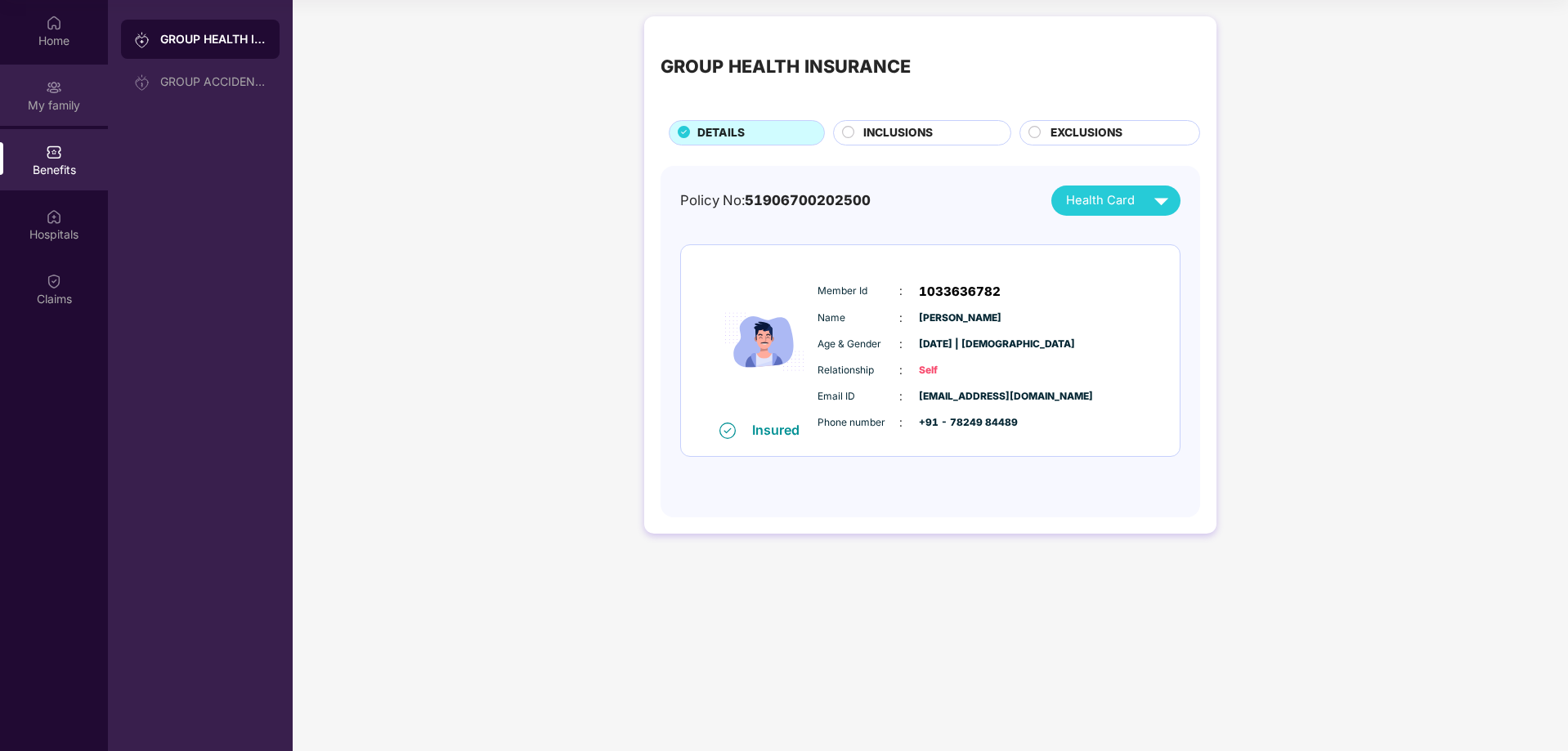
click at [43, 79] on div "My family" at bounding box center [54, 95] width 108 height 62
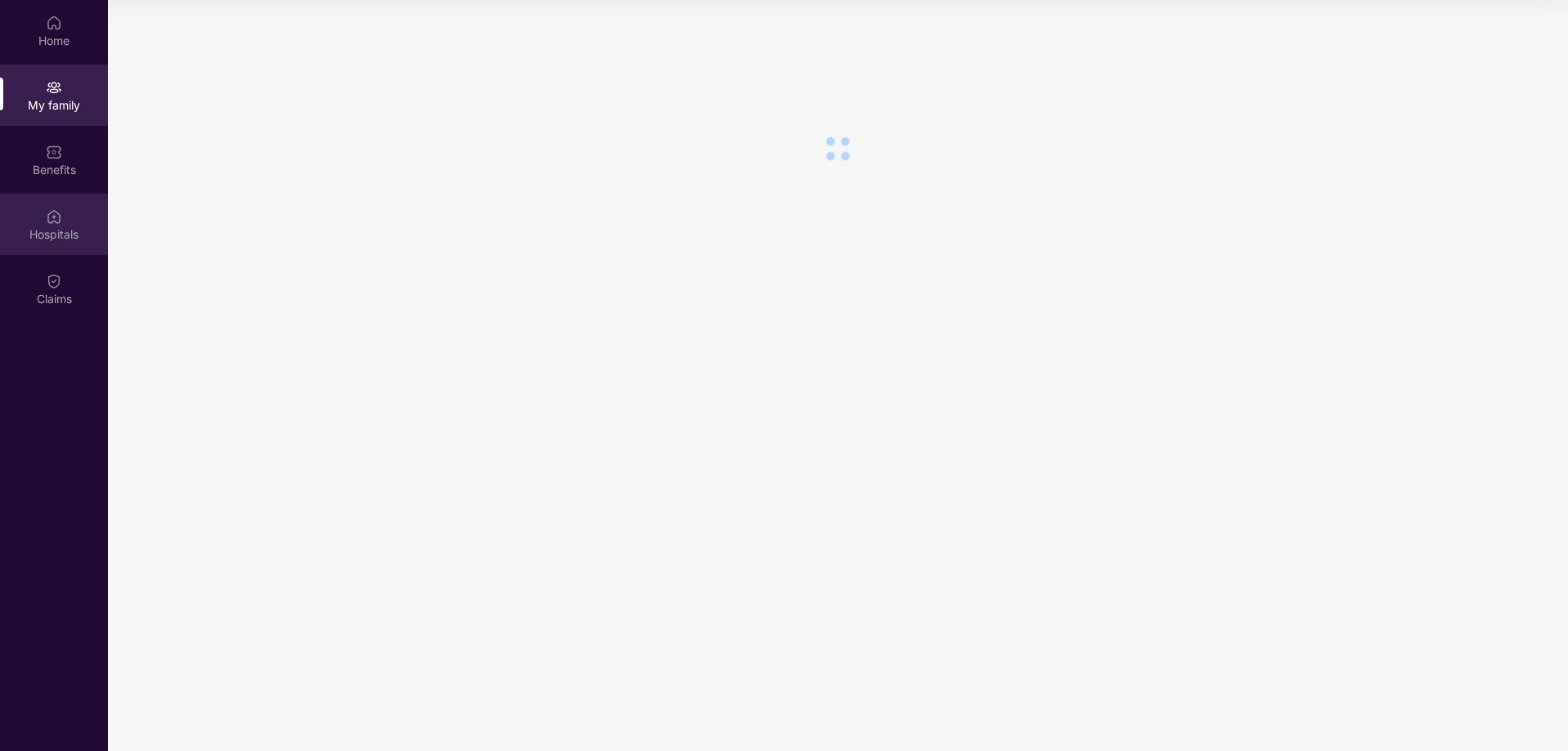
click at [54, 243] on div "Hospitals" at bounding box center [54, 224] width 108 height 62
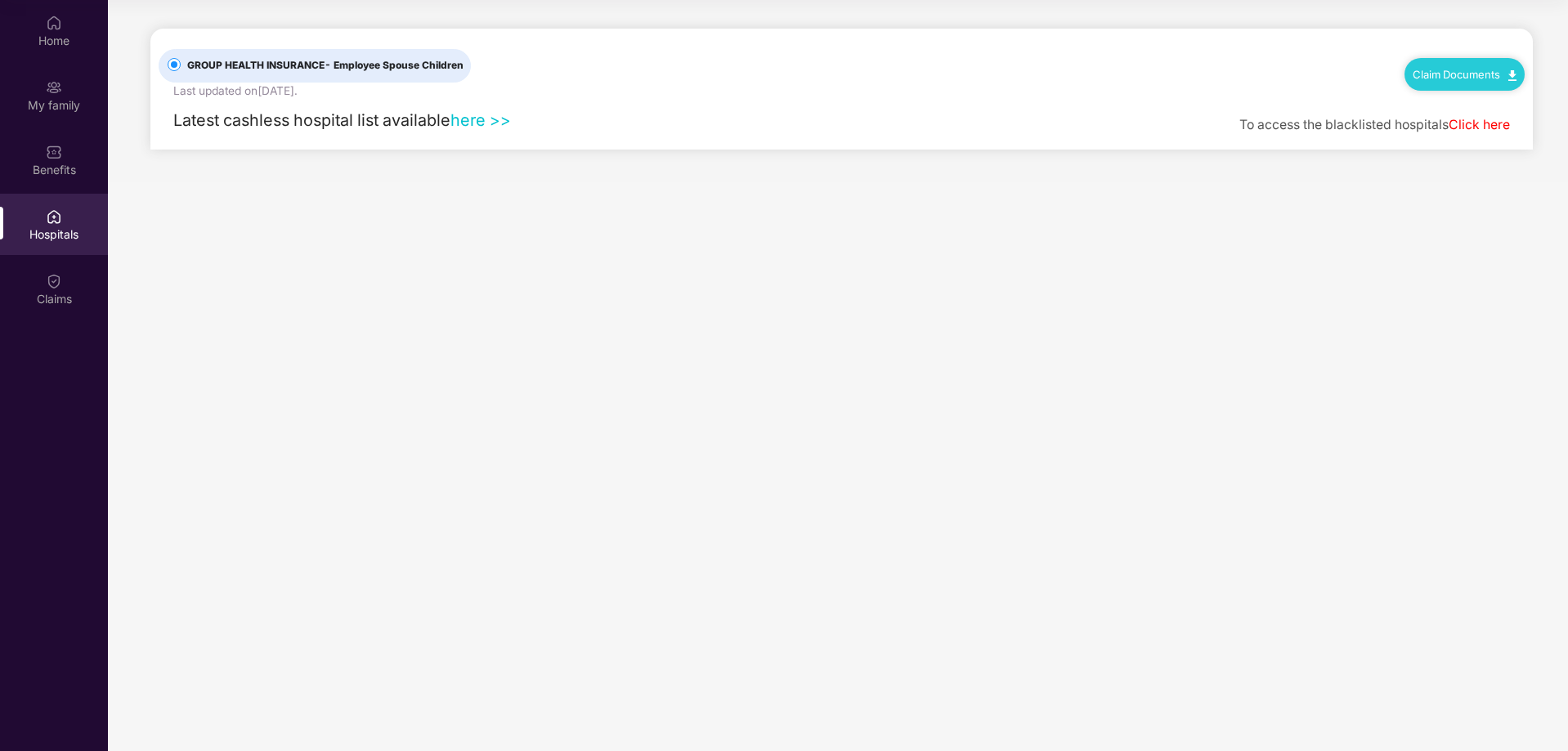
click at [67, 324] on div "Home My family Benefits Hospitals Claims" at bounding box center [54, 375] width 108 height 751
click at [29, 38] on div "Home" at bounding box center [54, 41] width 108 height 16
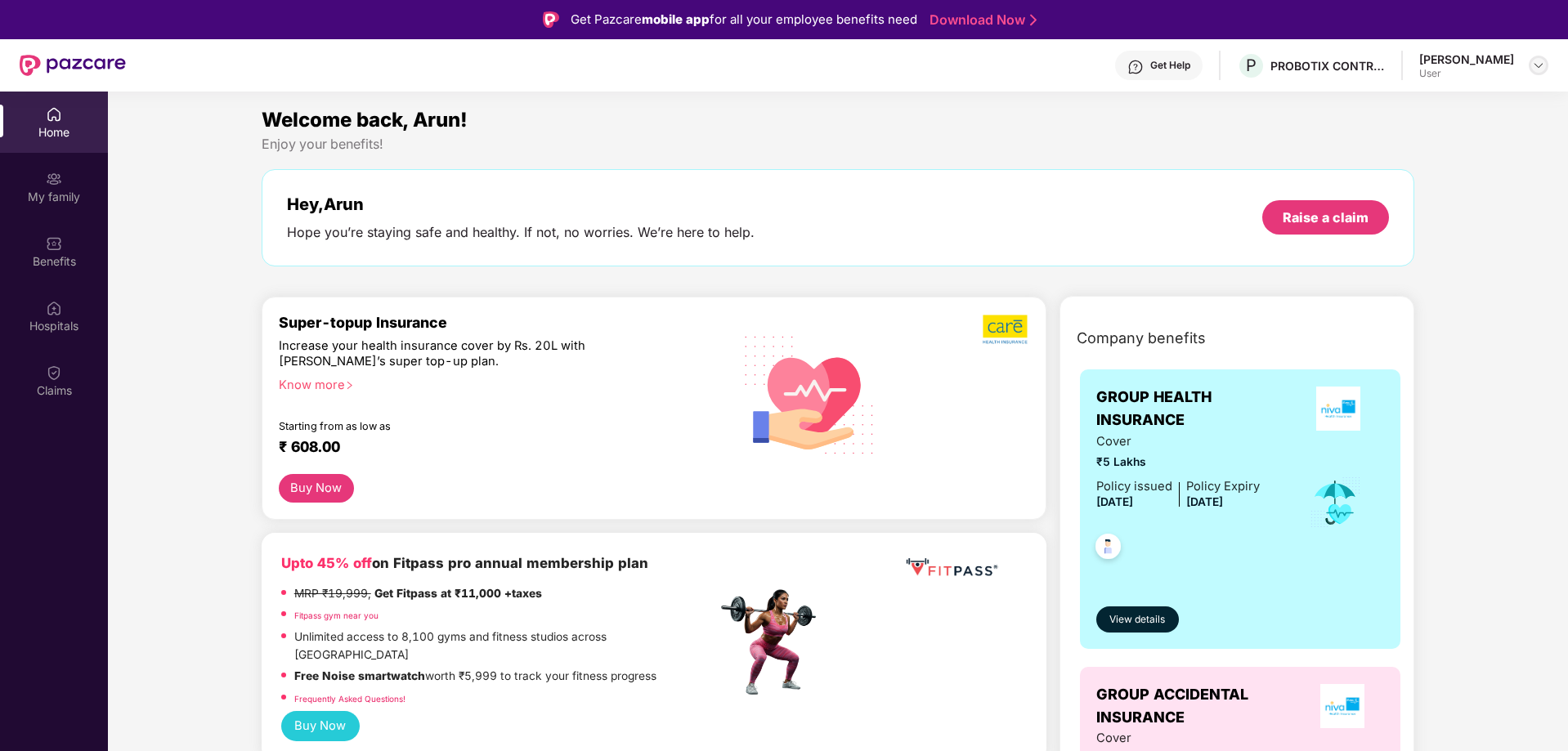
click at [1536, 69] on img at bounding box center [1538, 65] width 13 height 13
click at [41, 61] on img at bounding box center [73, 65] width 106 height 21
click at [68, 57] on img at bounding box center [73, 65] width 106 height 21
